Goal: Task Accomplishment & Management: Use online tool/utility

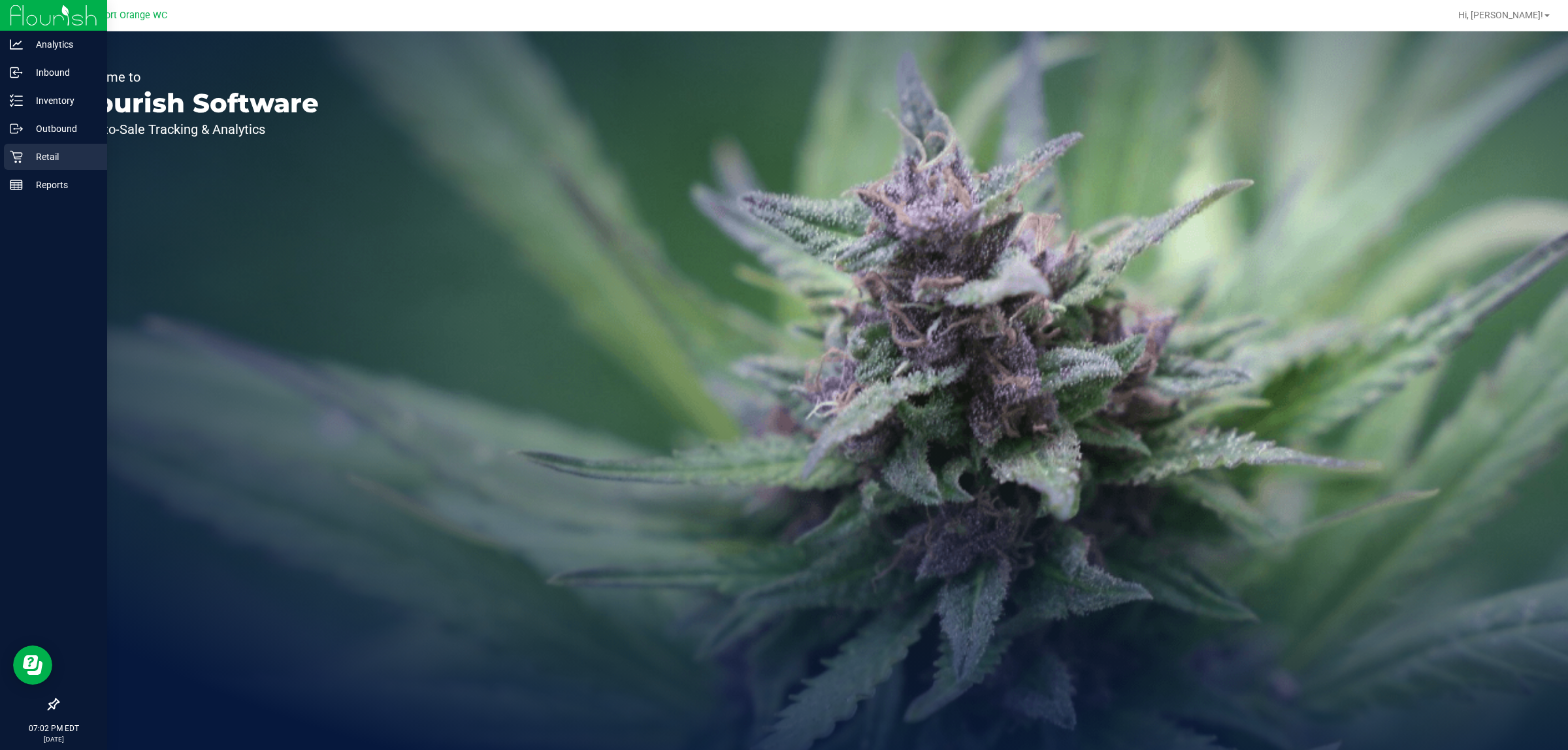
click at [14, 158] on icon at bounding box center [16, 156] width 13 height 13
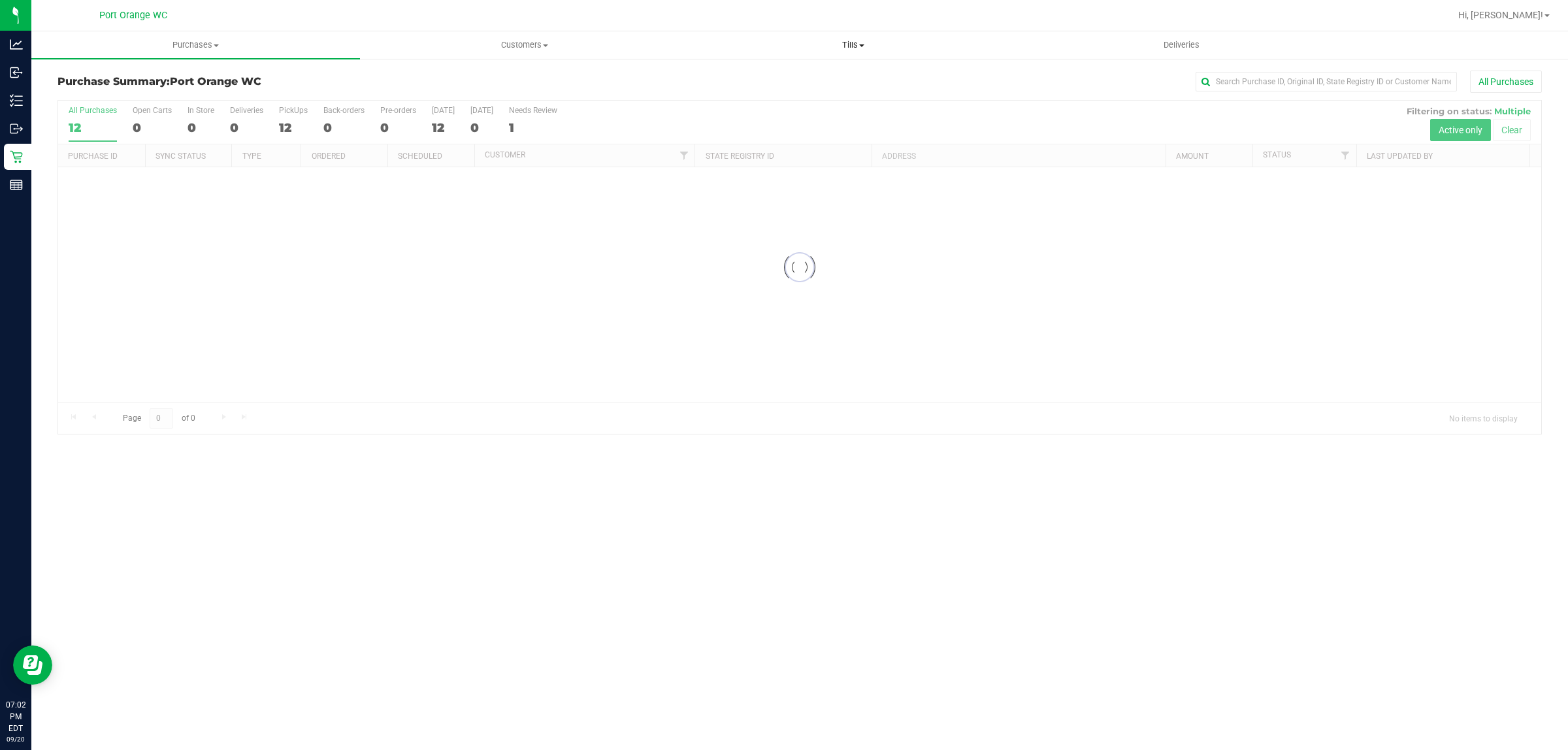
click at [848, 44] on span "Tills" at bounding box center [852, 44] width 327 height 12
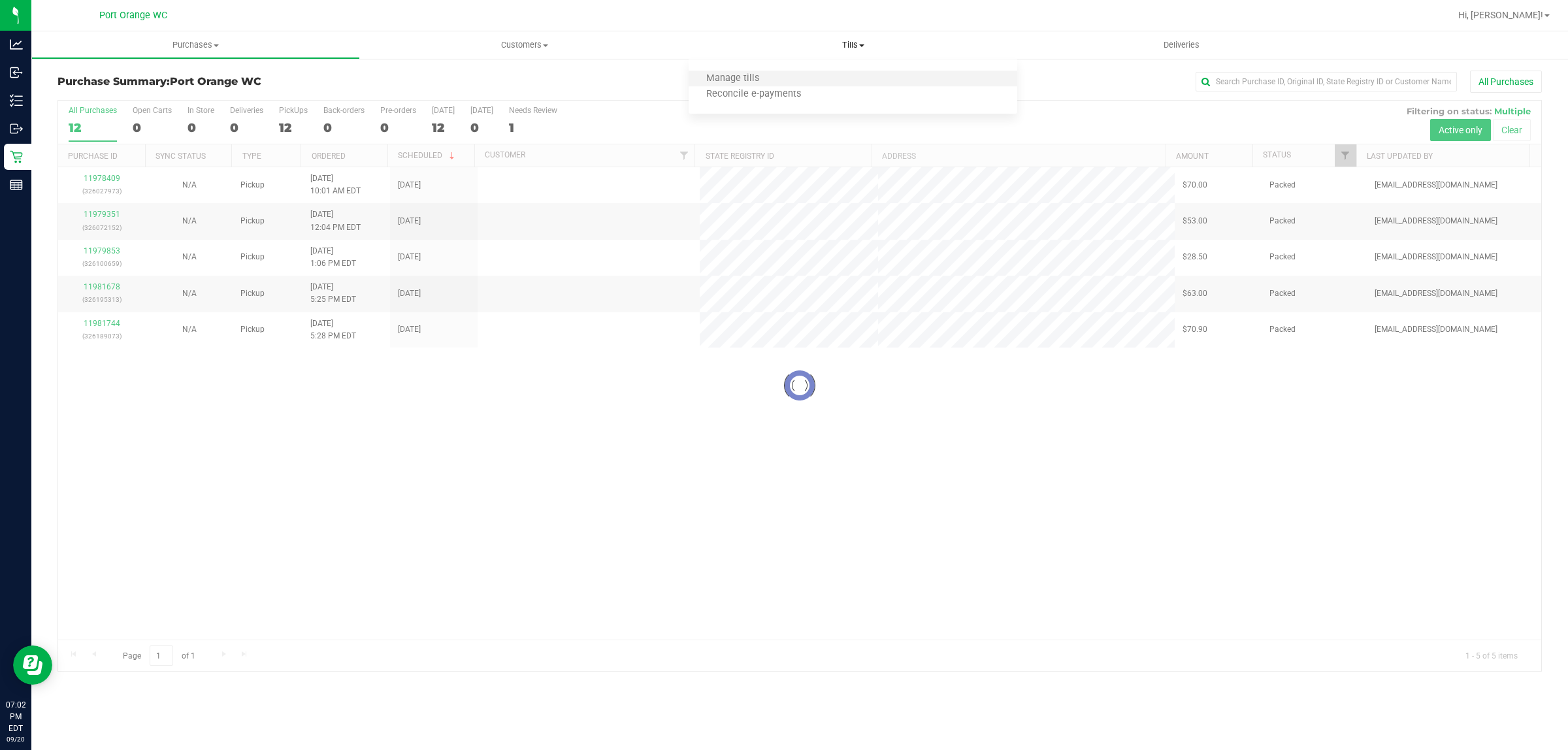
click at [841, 76] on li "Manage tills" at bounding box center [852, 79] width 329 height 16
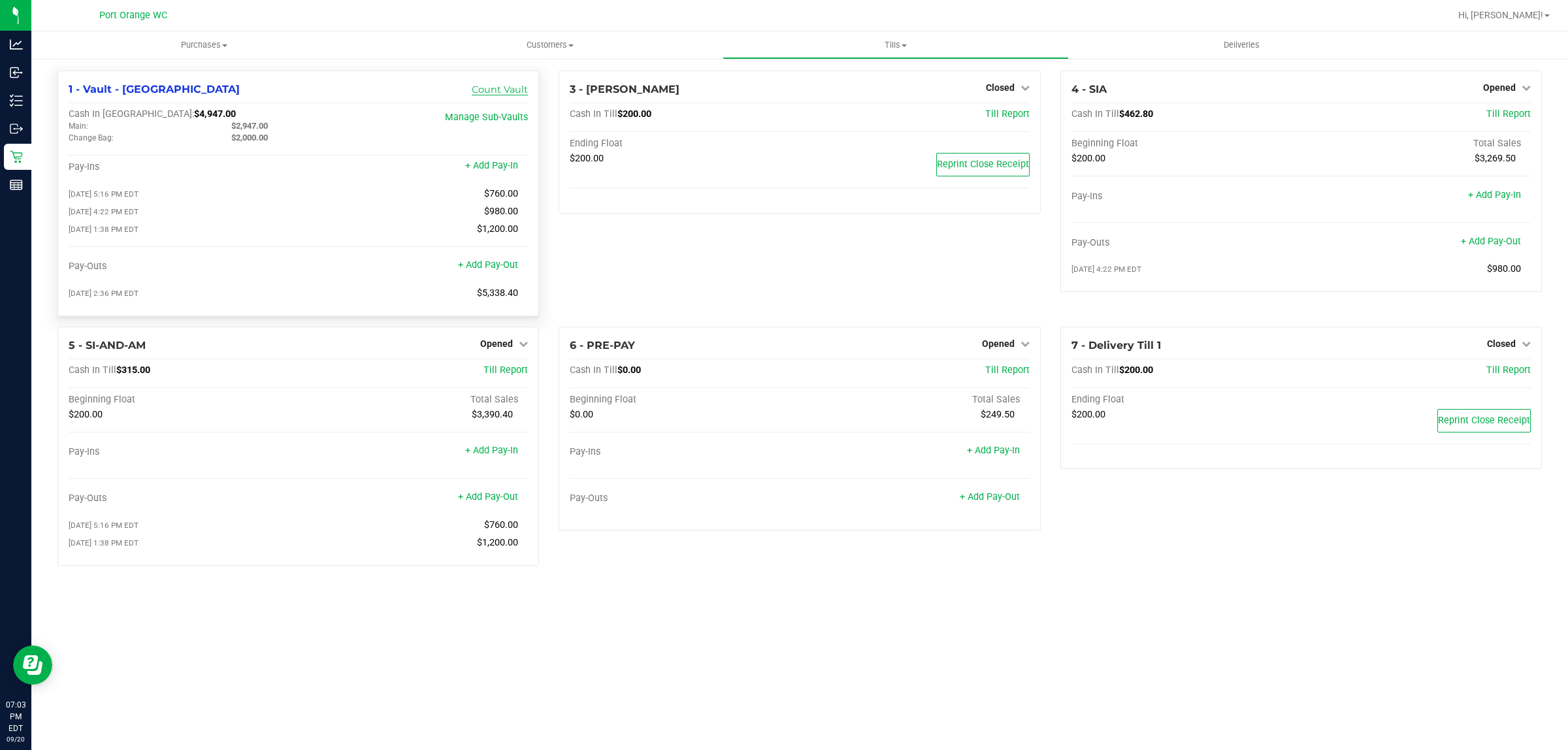
click at [509, 93] on link "Count Vault" at bounding box center [500, 89] width 56 height 12
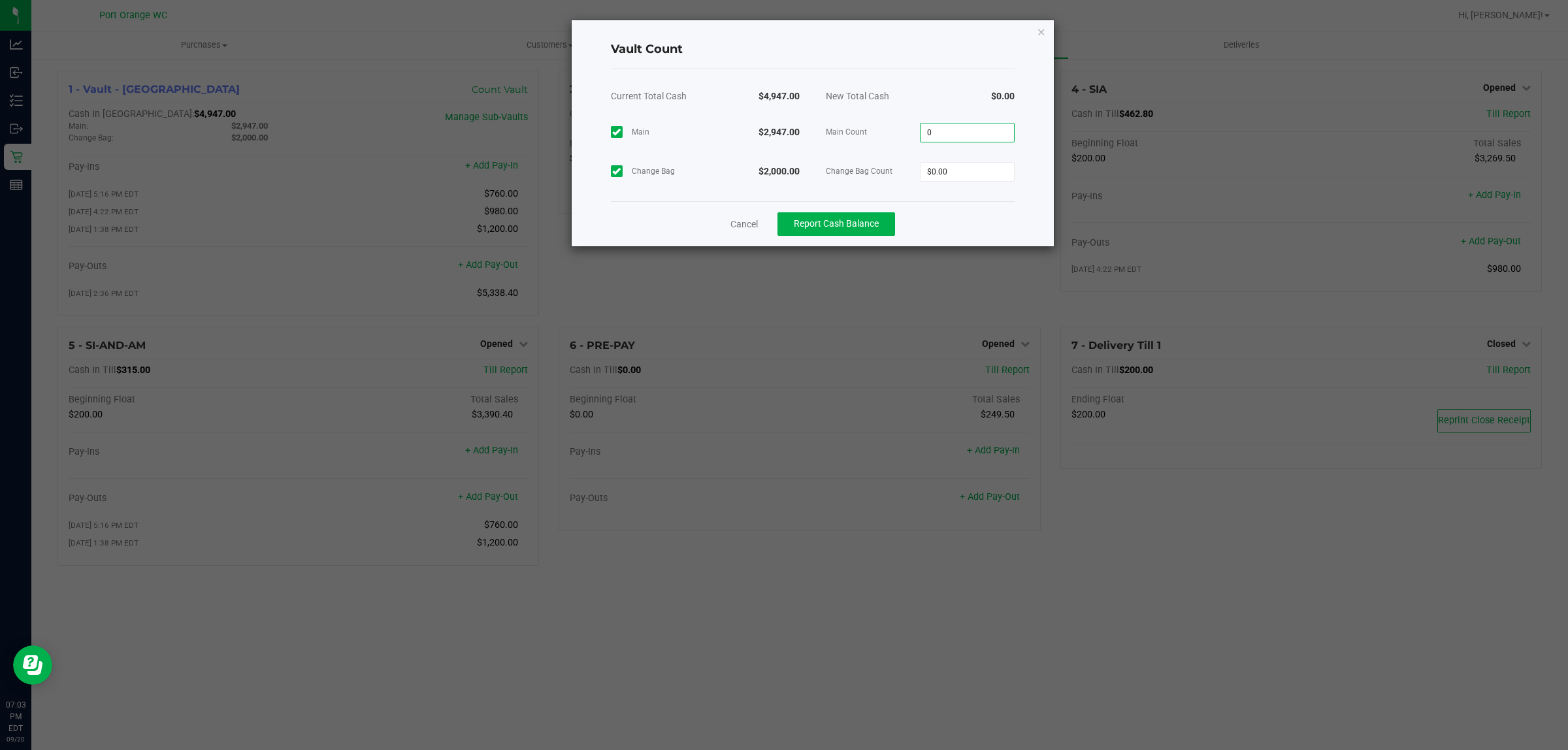
click at [964, 137] on input "0" at bounding box center [967, 133] width 93 height 18
type input "$2,940.00"
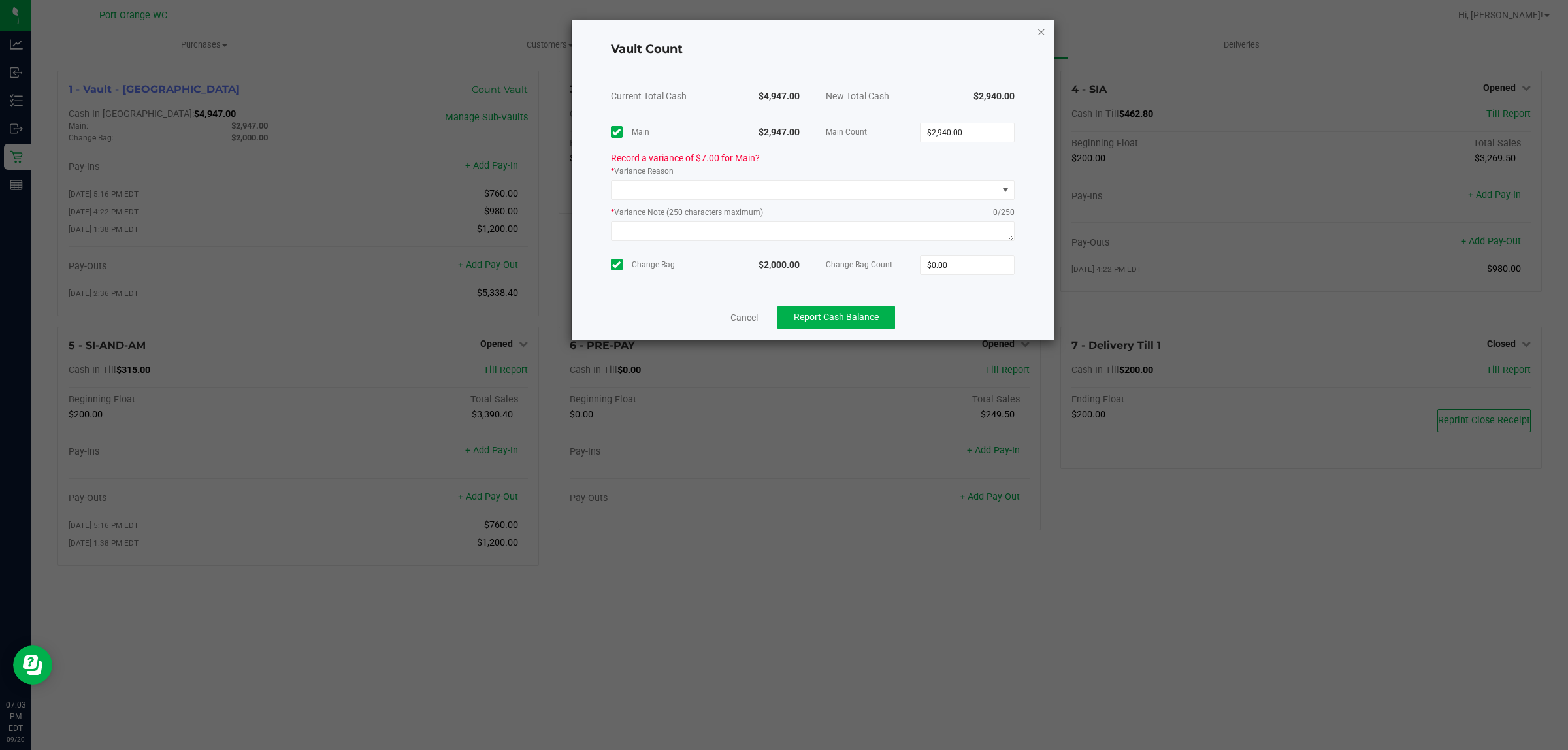
click at [1043, 31] on icon "button" at bounding box center [1041, 31] width 9 height 16
